Goal: Navigation & Orientation: Find specific page/section

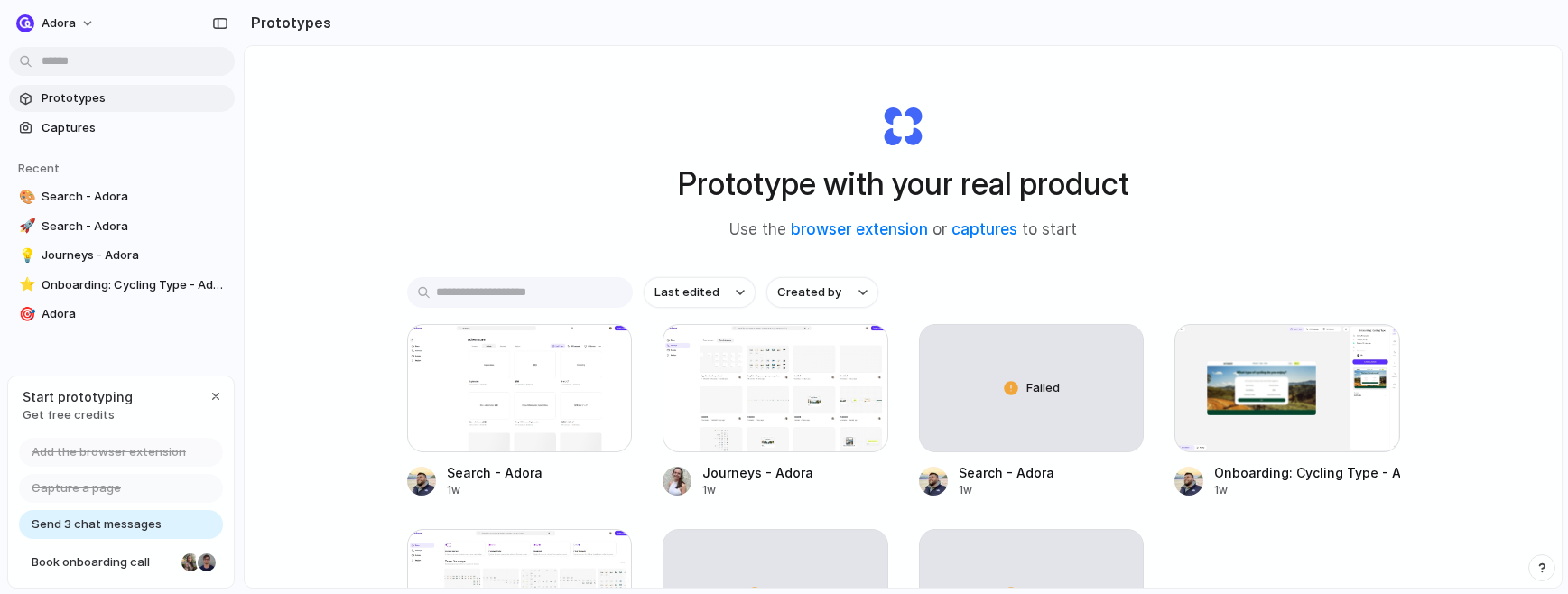
click at [219, 390] on div "button" at bounding box center [215, 396] width 14 height 14
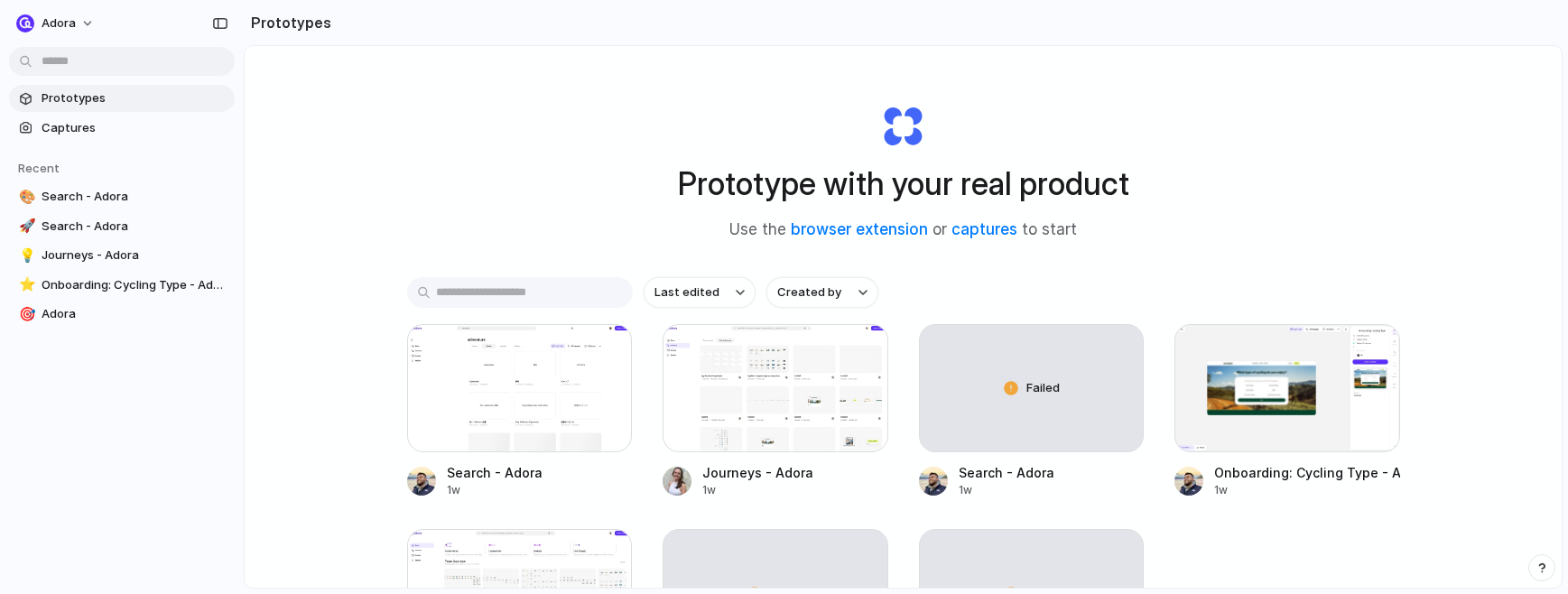
click at [74, 98] on span "Prototypes" at bounding box center [134, 98] width 185 height 18
click at [65, 128] on span "Captures" at bounding box center [134, 127] width 185 height 18
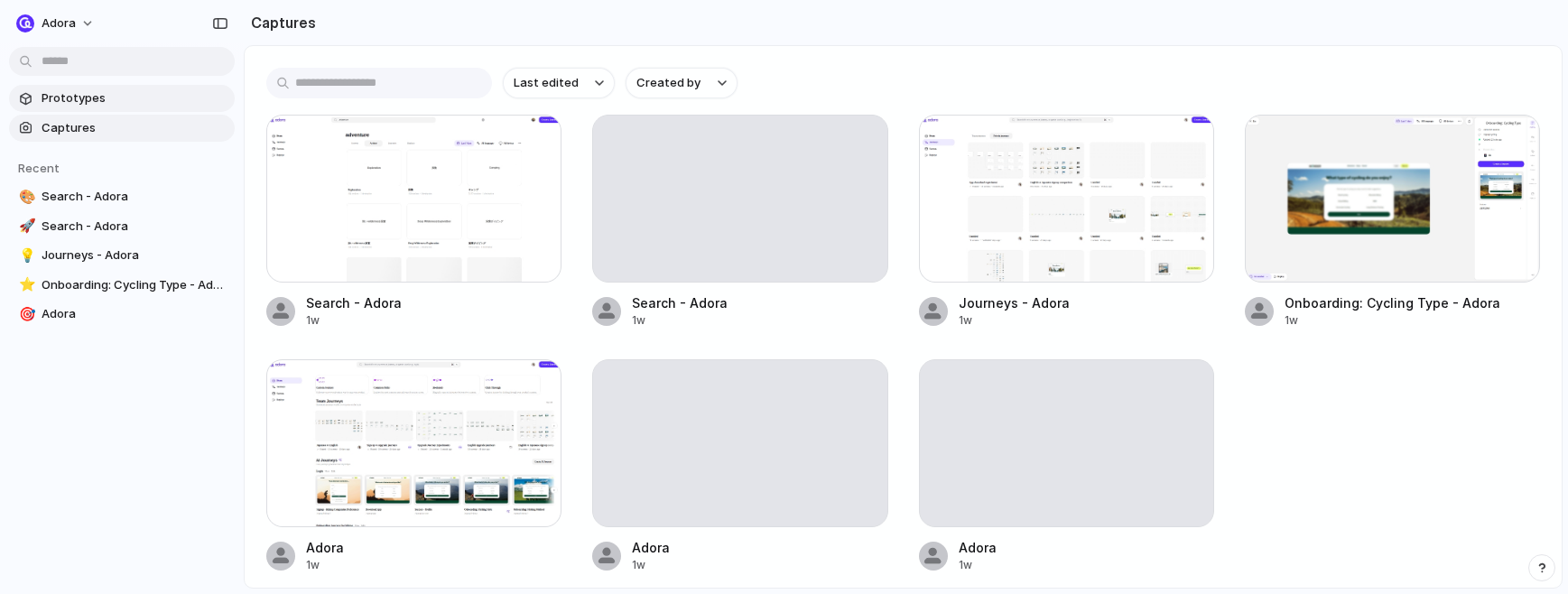
click at [82, 98] on span "Prototypes" at bounding box center [134, 98] width 185 height 18
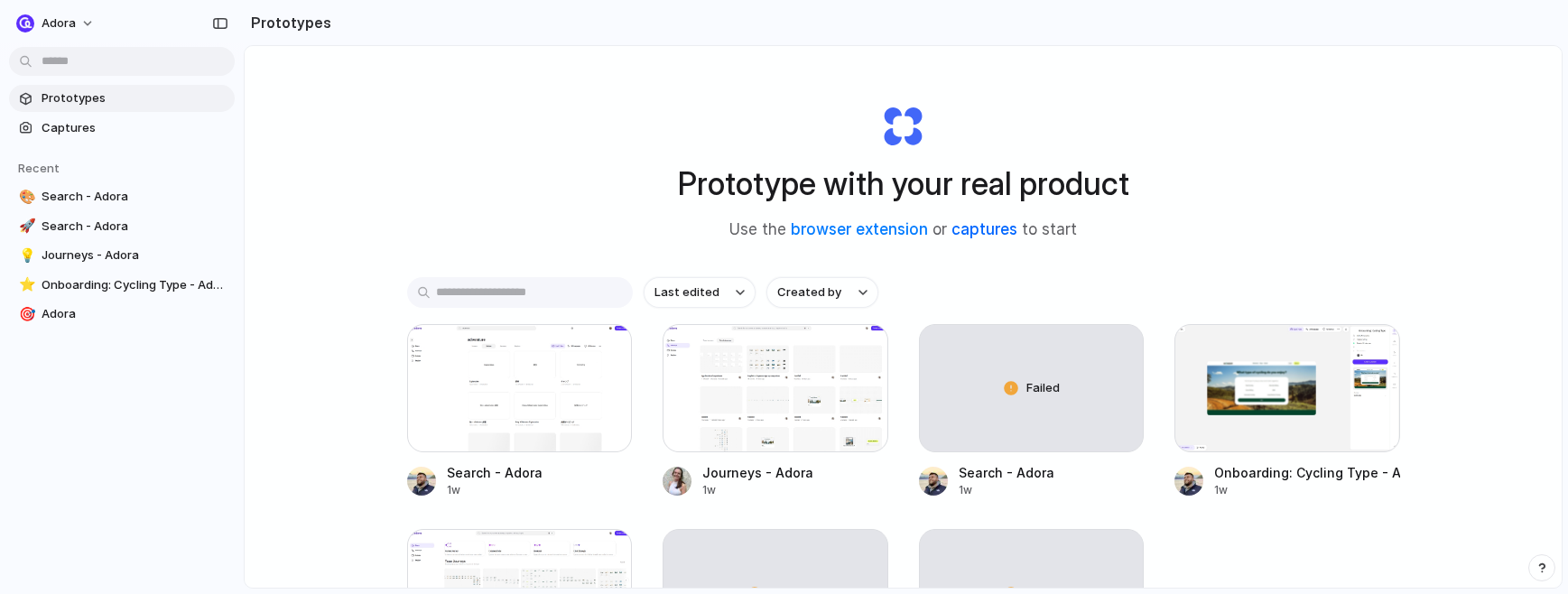
click at [972, 232] on link "captures" at bounding box center [984, 229] width 66 height 18
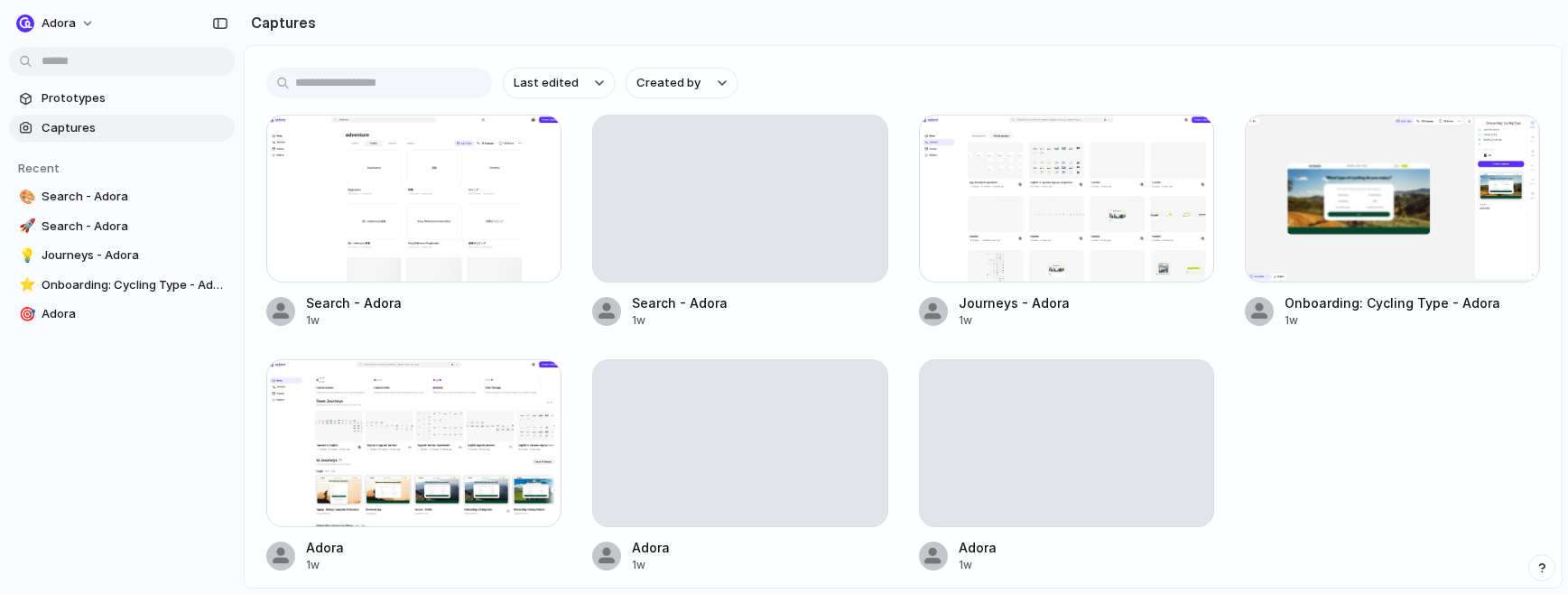
scroll to position [8, 0]
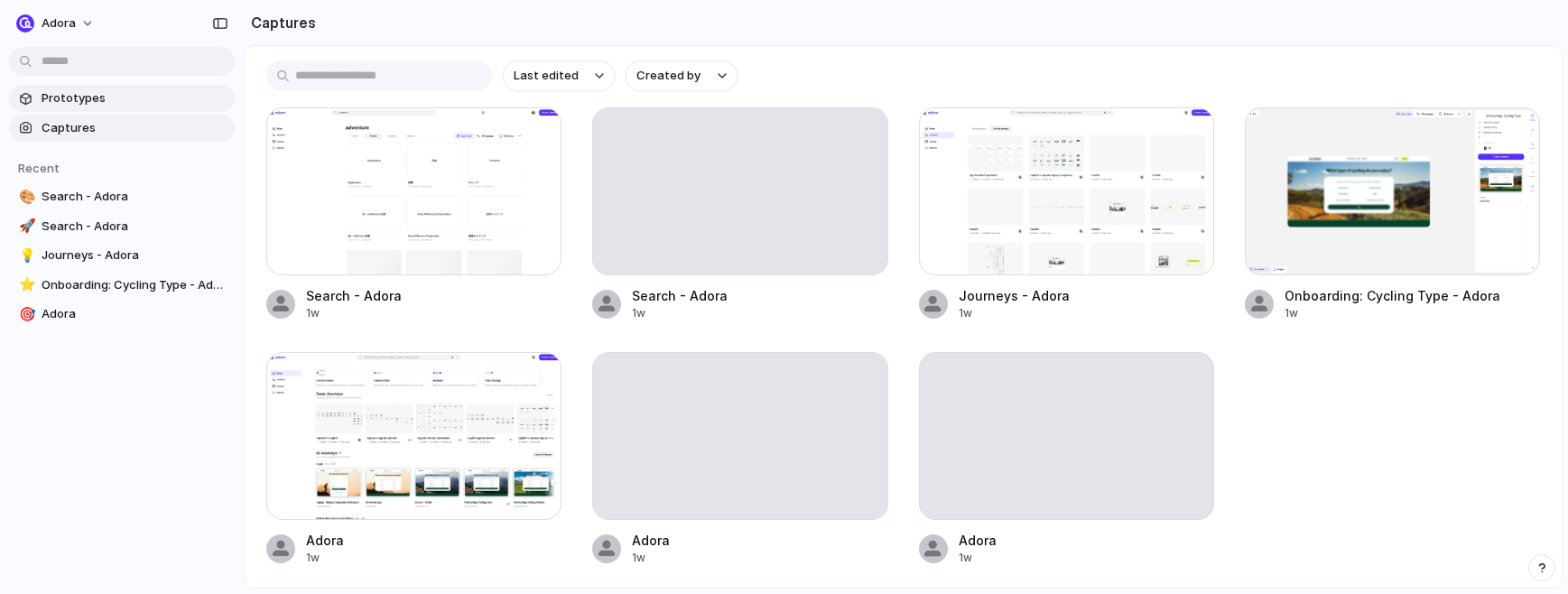
click at [67, 97] on span "Prototypes" at bounding box center [134, 98] width 185 height 18
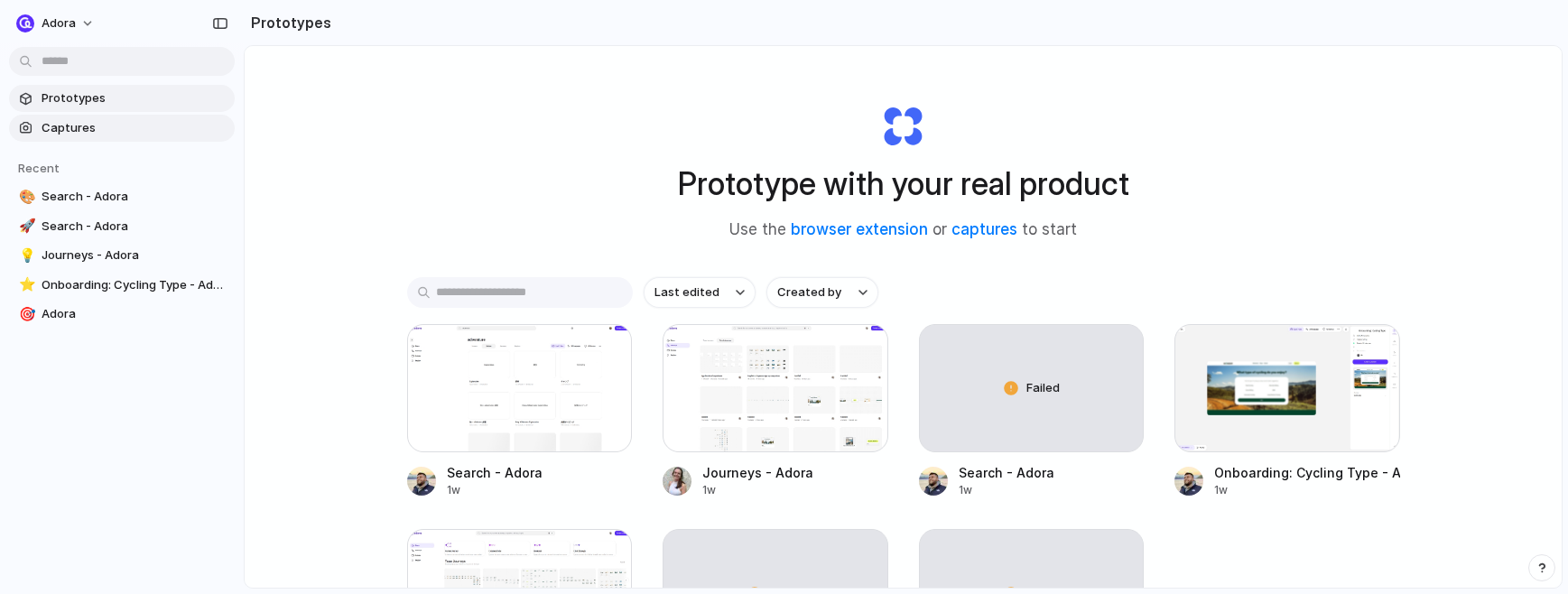
click at [103, 123] on span "Captures" at bounding box center [134, 127] width 185 height 18
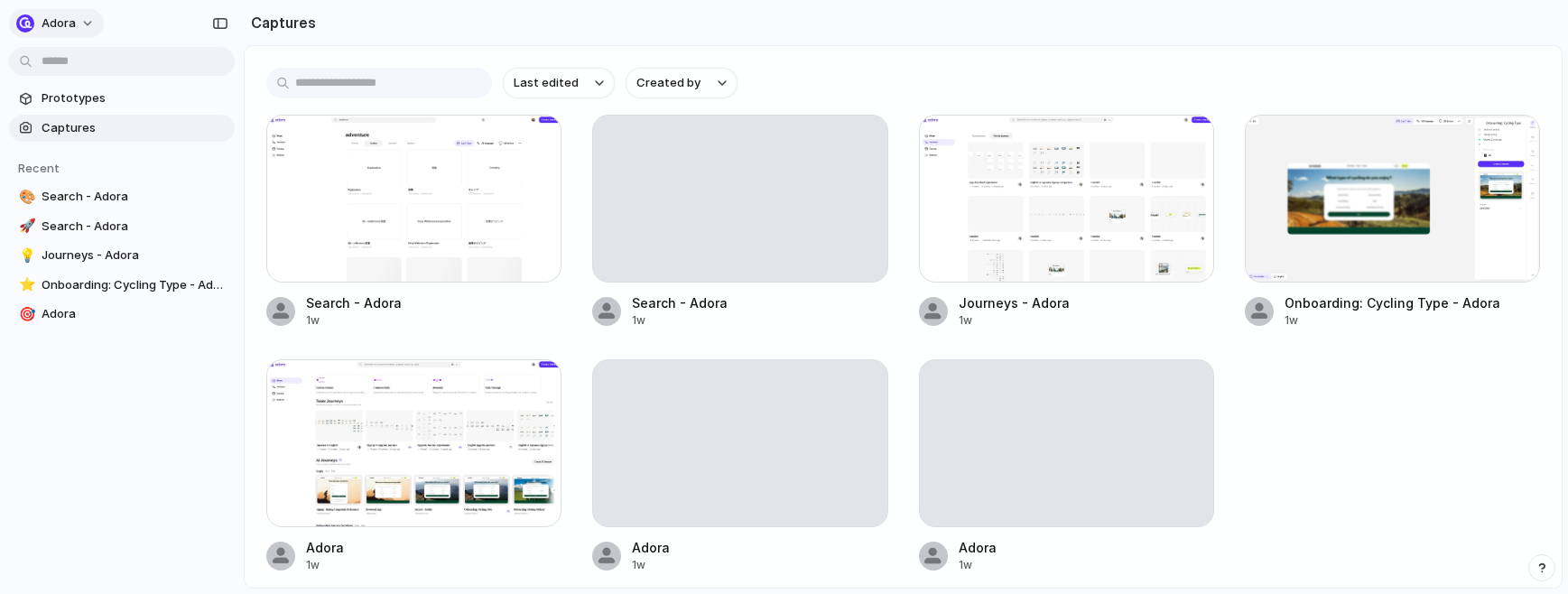
click at [82, 18] on button "adora" at bounding box center [56, 23] width 95 height 29
click at [167, 30] on div "Settings Invite members Change theme Sign out" at bounding box center [784, 297] width 1568 height 594
click at [108, 89] on span "Prototypes" at bounding box center [134, 98] width 185 height 18
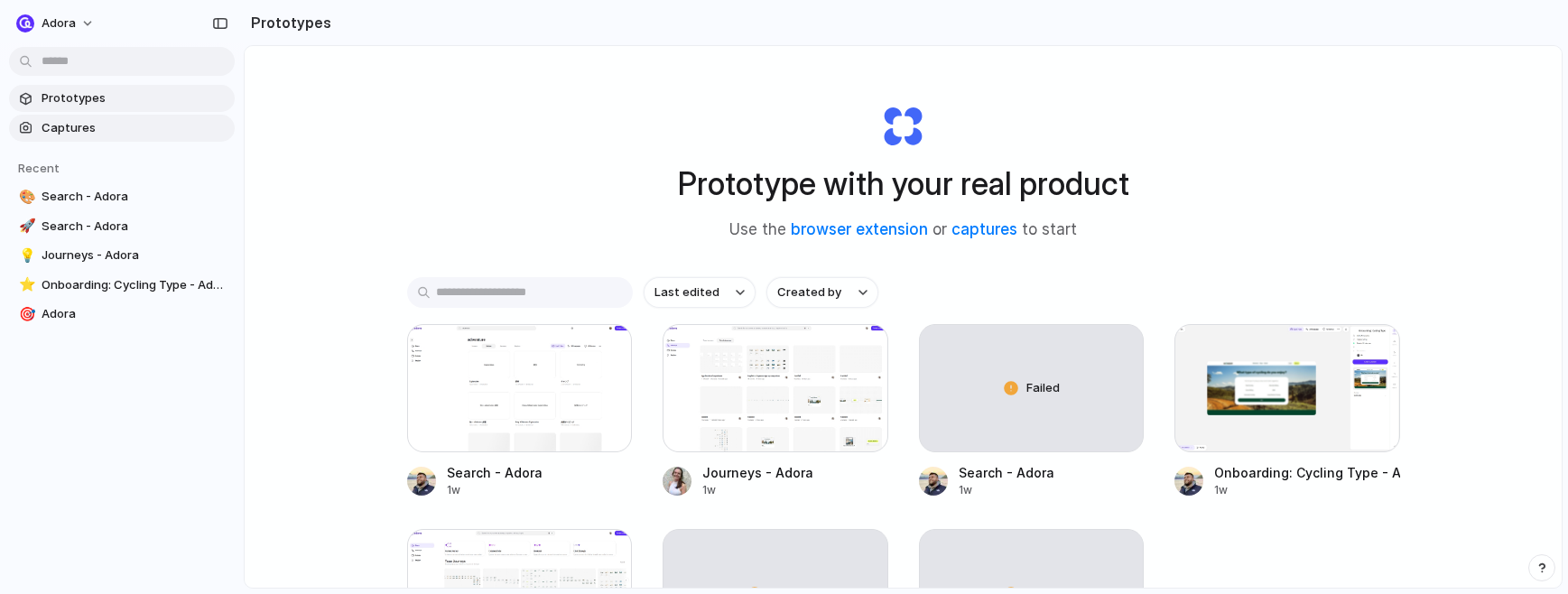
click at [91, 131] on span "Captures" at bounding box center [134, 127] width 185 height 18
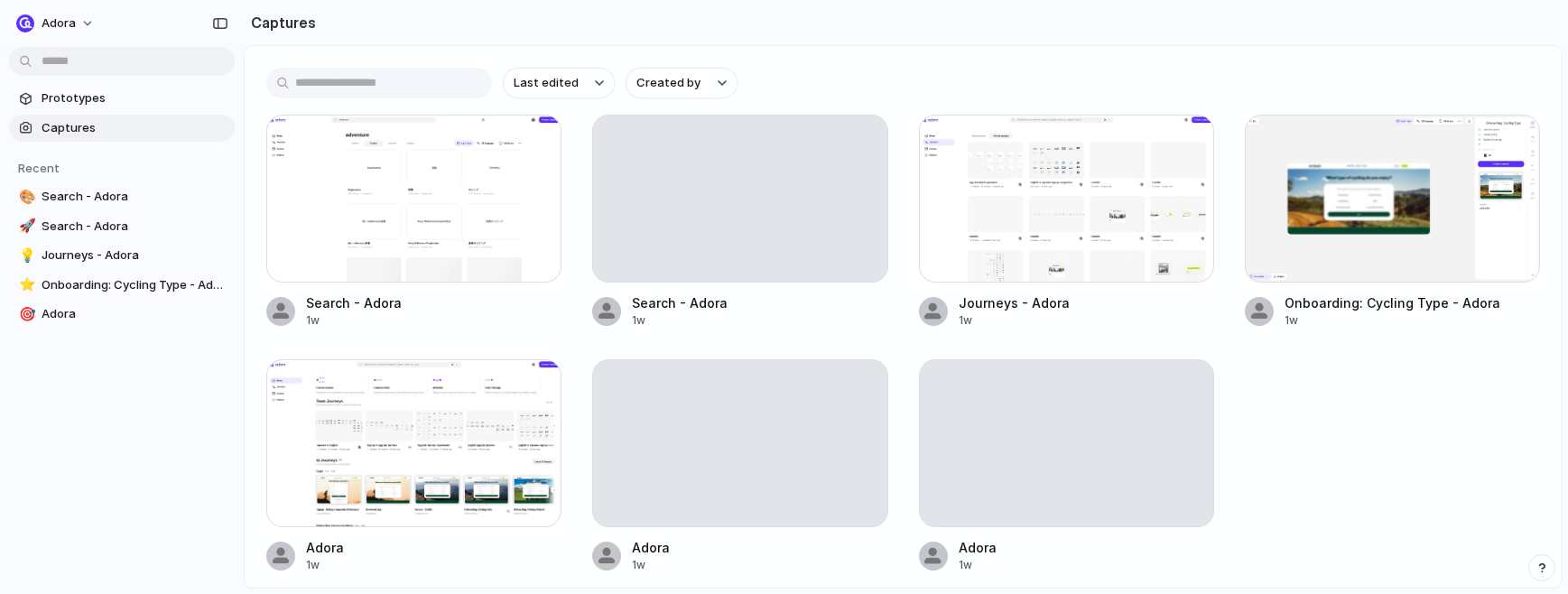
drag, startPoint x: 1556, startPoint y: 580, endPoint x: 1567, endPoint y: 583, distance: 11.4
click at [1567, 593] on html "adora Prototypes Captures Recent 🎨 Search - Adora 🚀 Search - Adora 💡 Journeys -…" at bounding box center [784, 297] width 1568 height 594
drag, startPoint x: 1362, startPoint y: 546, endPoint x: 1410, endPoint y: 272, distance: 278.2
click at [1350, 519] on div "Search - Adora 1w Search - Adora 1w Journeys - Adora 1w Onboarding: Cycling Typ…" at bounding box center [903, 344] width 1273 height 459
click at [104, 103] on span "Prototypes" at bounding box center [134, 98] width 185 height 18
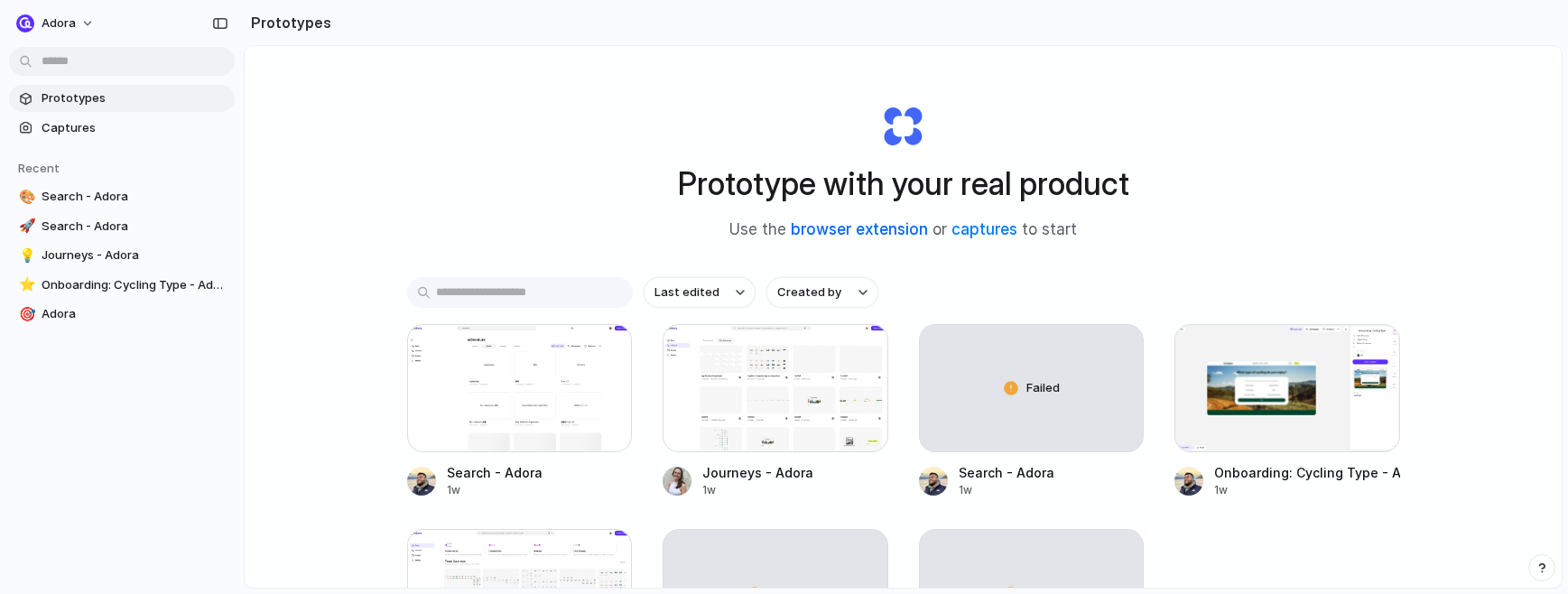
click at [844, 229] on link "browser extension" at bounding box center [859, 229] width 137 height 18
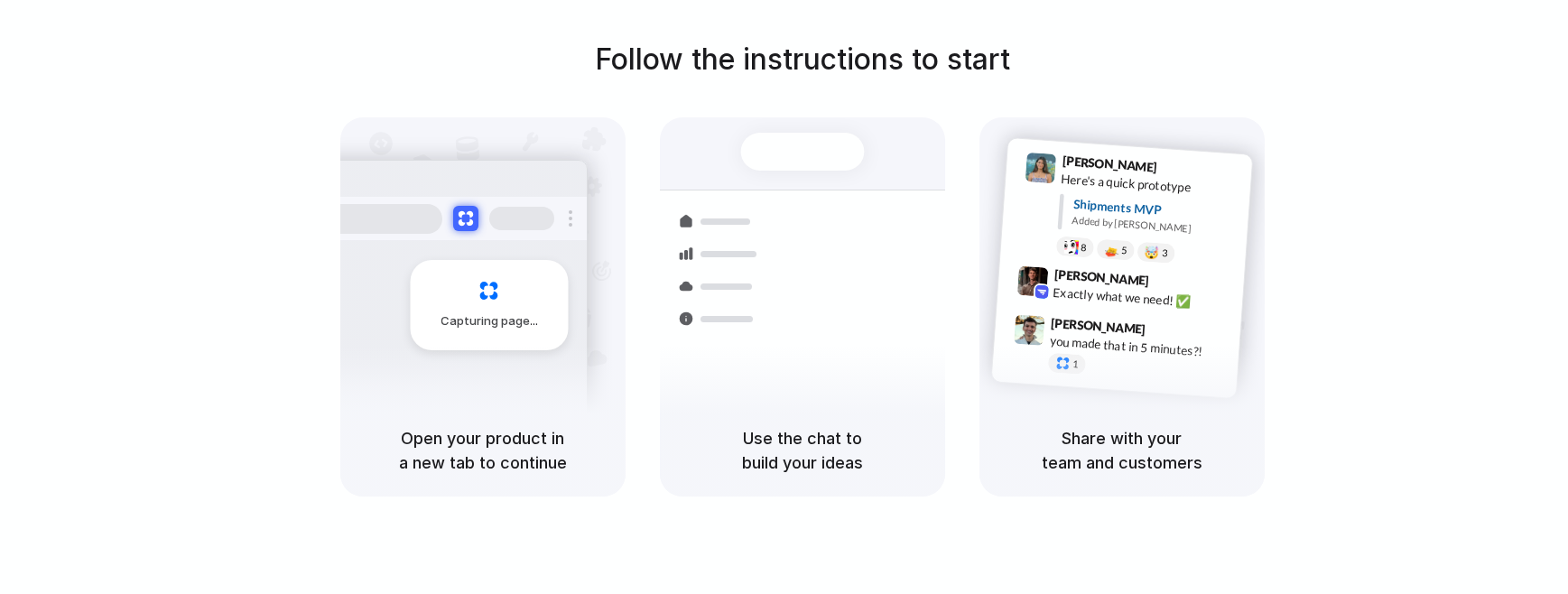
drag, startPoint x: 986, startPoint y: 297, endPoint x: 858, endPoint y: 266, distance: 131.7
click at [964, 295] on div "Capturing page Open your product in a new tab to continue Shipments Container f…" at bounding box center [802, 306] width 925 height 379
click at [731, 269] on div at bounding box center [720, 286] width 104 height 33
click at [789, 146] on div at bounding box center [802, 151] width 124 height 38
click at [584, 308] on div "Capturing page" at bounding box center [451, 297] width 272 height 277
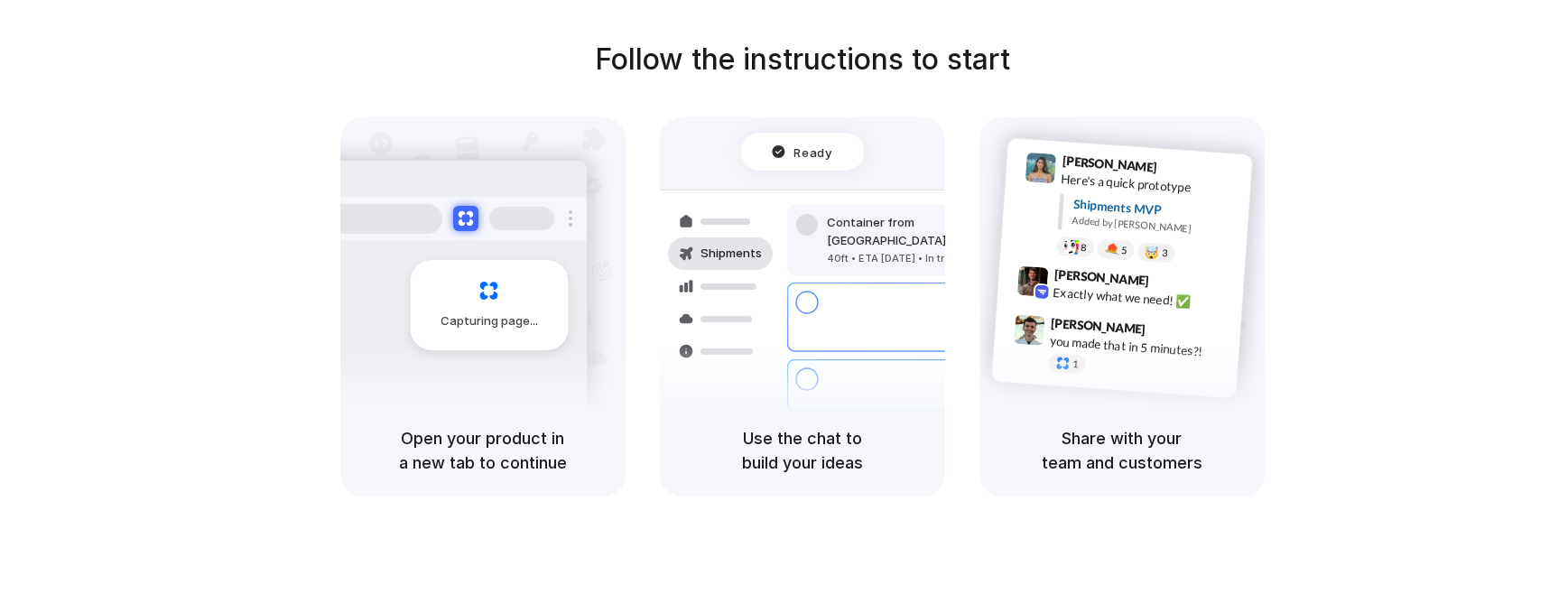
drag, startPoint x: 833, startPoint y: 331, endPoint x: 923, endPoint y: 333, distance: 90.0
click at [836, 359] on div "Bulk order processing 8 pallets • Warehouse B • Packed" at bounding box center [909, 385] width 243 height 52
click at [1044, 334] on div "Simon Kubica 9:47 AM you made that in 5 minutes?! 1" at bounding box center [1135, 351] width 189 height 68
